Goal: Find specific page/section: Find specific page/section

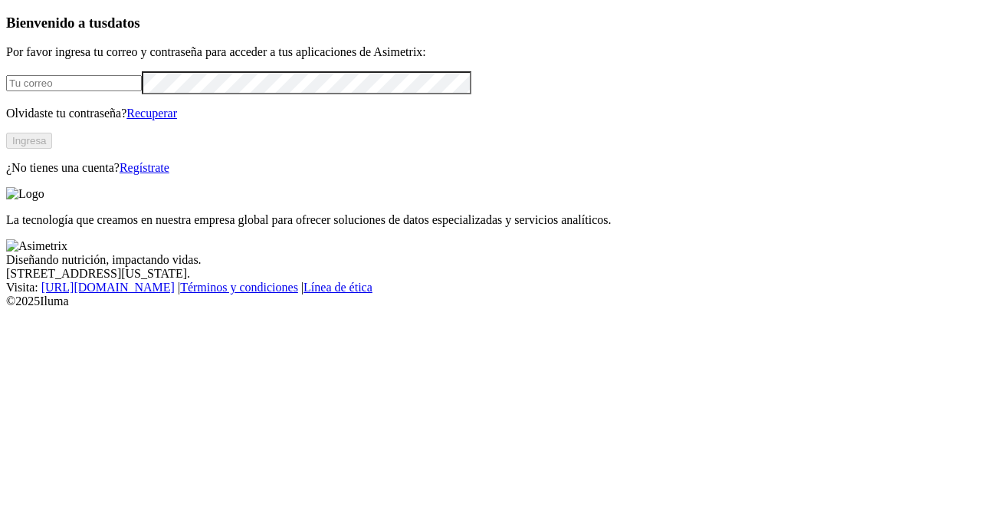
type input "[PERSON_NAME][EMAIL_ADDRESS][PERSON_NAME][DOMAIN_NAME]"
click at [52, 149] on button "Ingresa" at bounding box center [29, 141] width 46 height 16
